Goal: Task Accomplishment & Management: Use online tool/utility

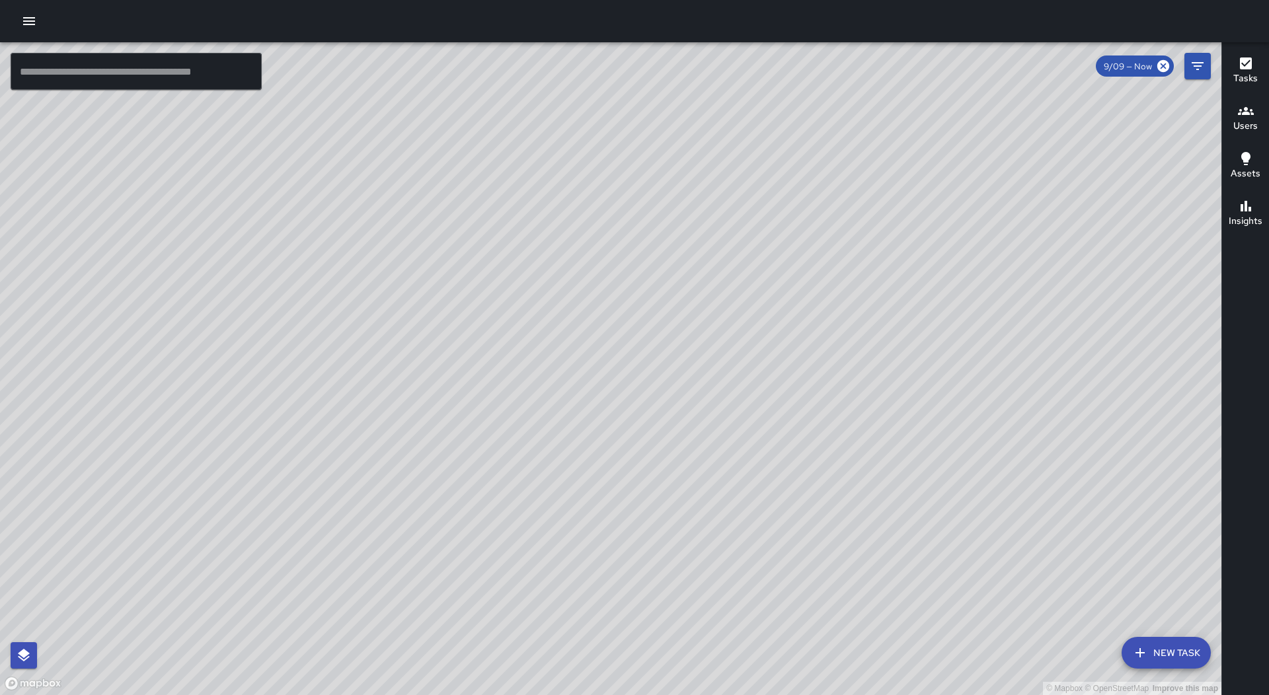
click at [25, 21] on icon "button" at bounding box center [29, 21] width 12 height 8
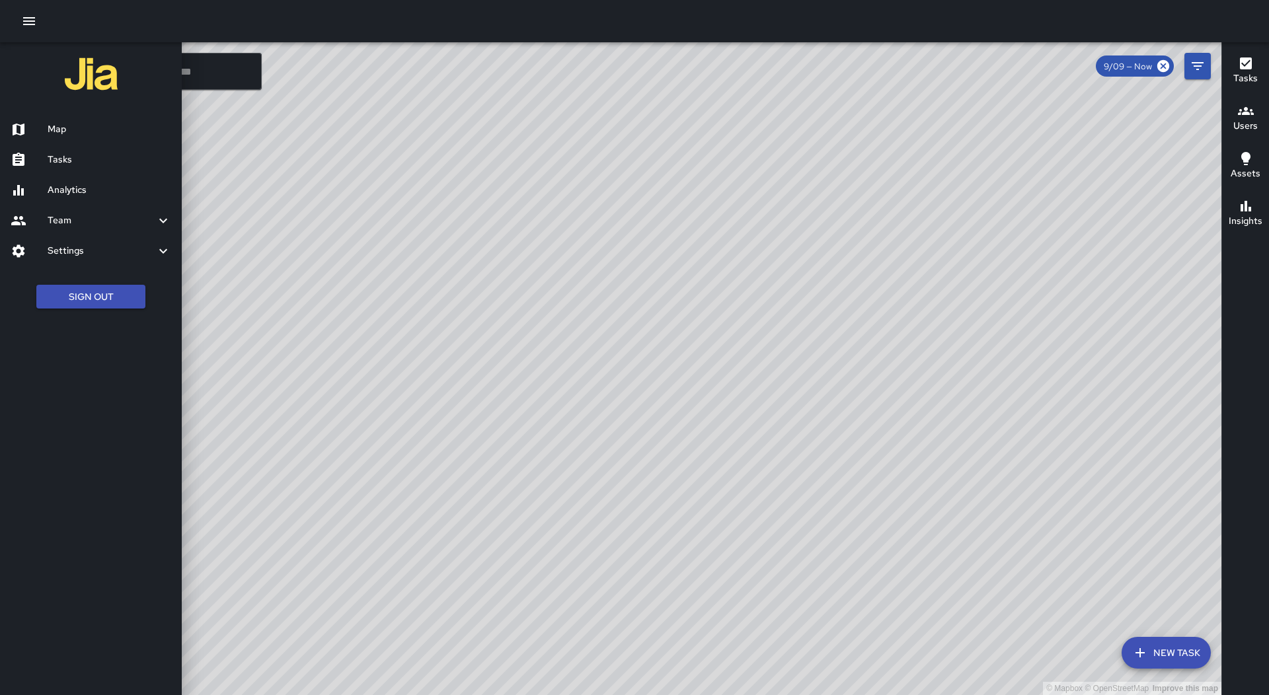
click at [26, 21] on icon "button" at bounding box center [29, 21] width 12 height 8
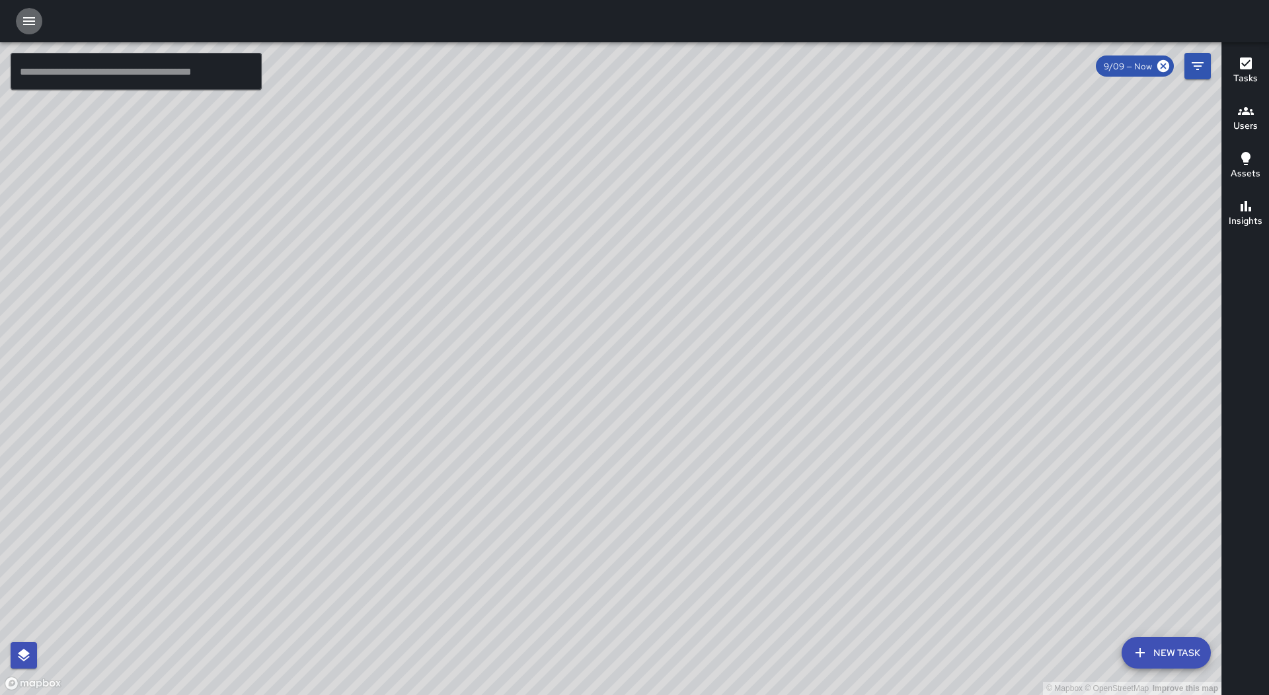
click at [26, 22] on icon "button" at bounding box center [29, 21] width 12 height 8
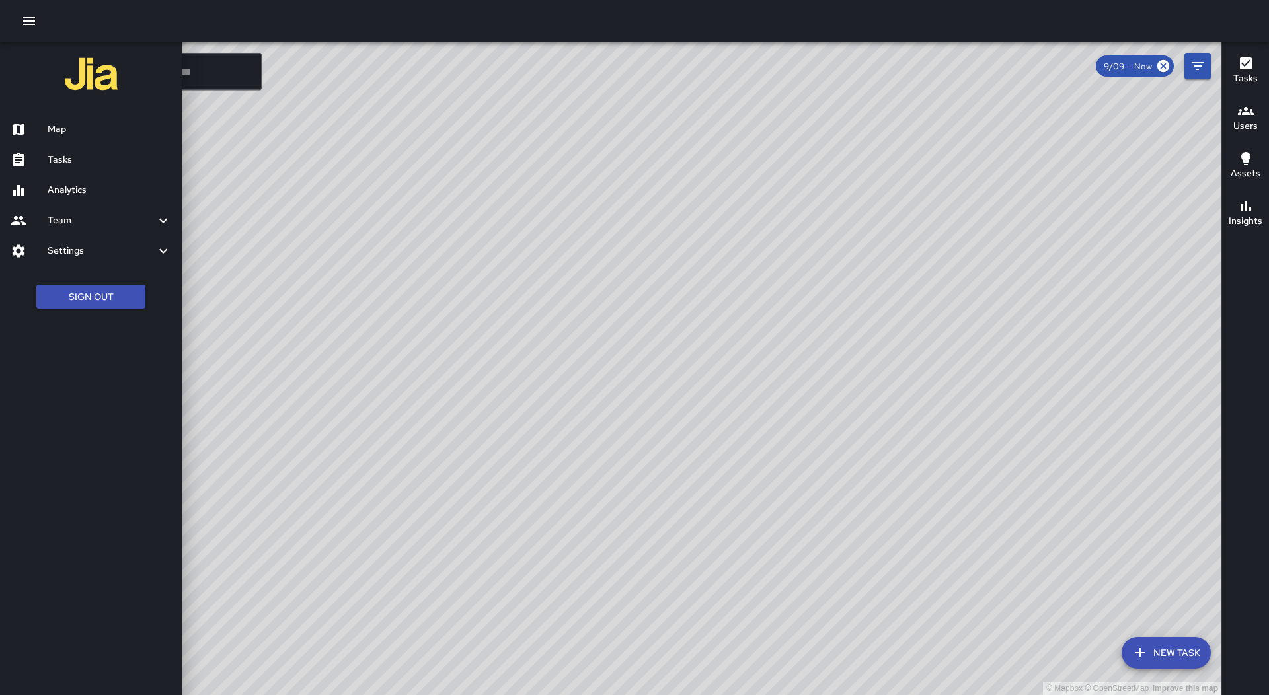
click at [119, 164] on h6 "Tasks" at bounding box center [110, 160] width 124 height 15
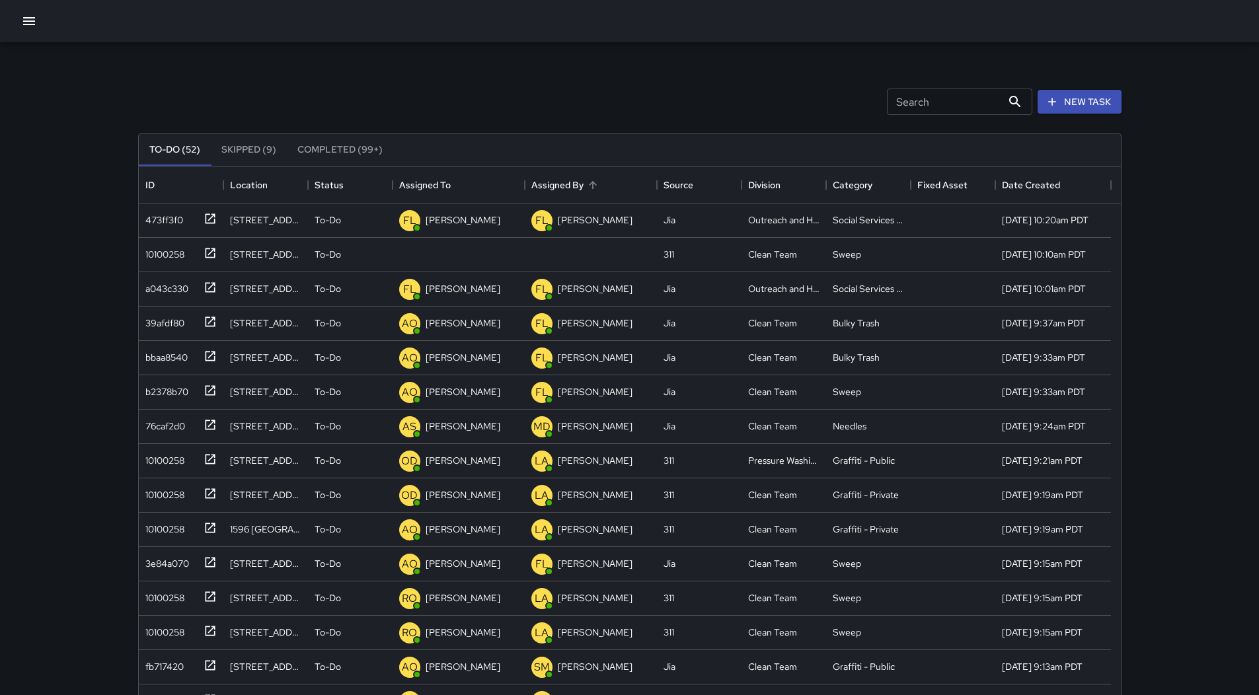
scroll to position [550, 972]
click at [474, 178] on div "Assigned To" at bounding box center [458, 185] width 119 height 37
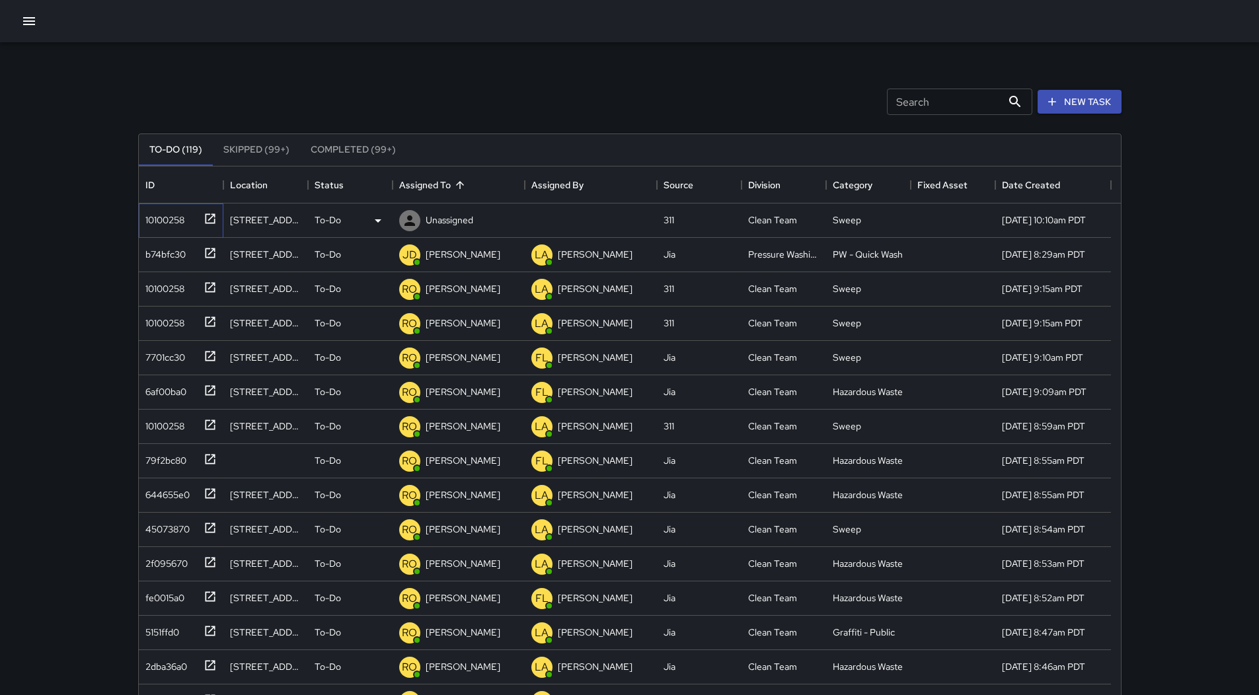
click at [173, 212] on div "10100258" at bounding box center [162, 217] width 44 height 19
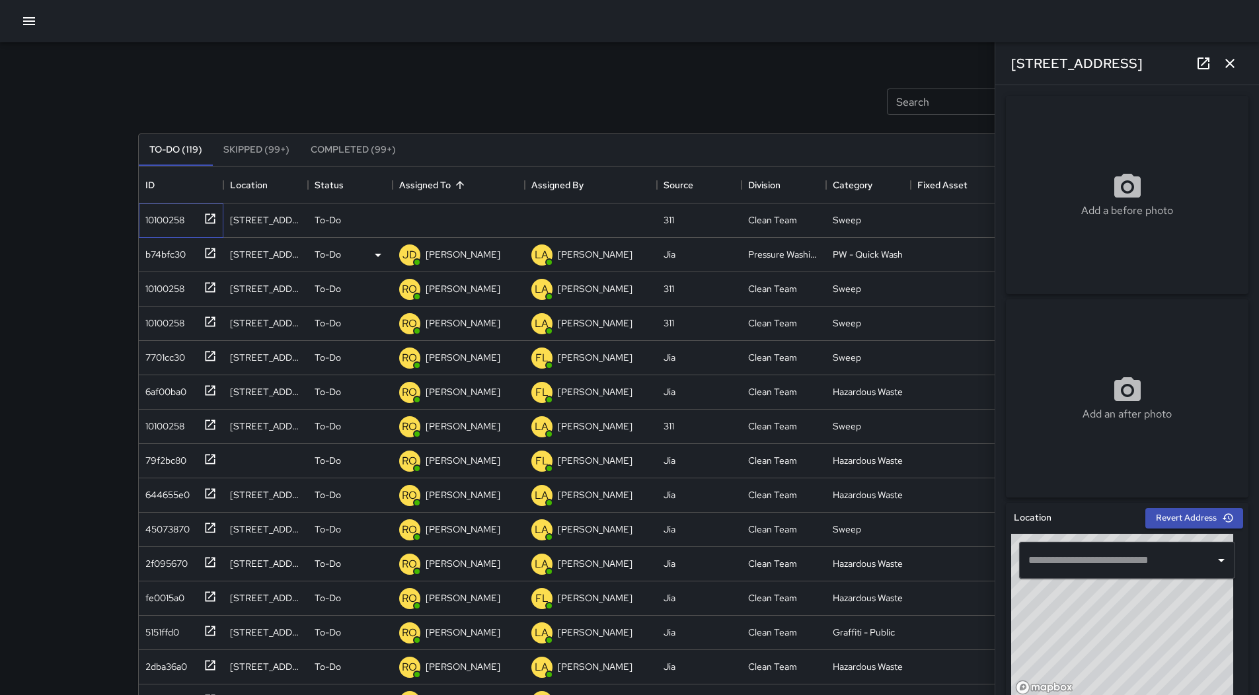
type input "**********"
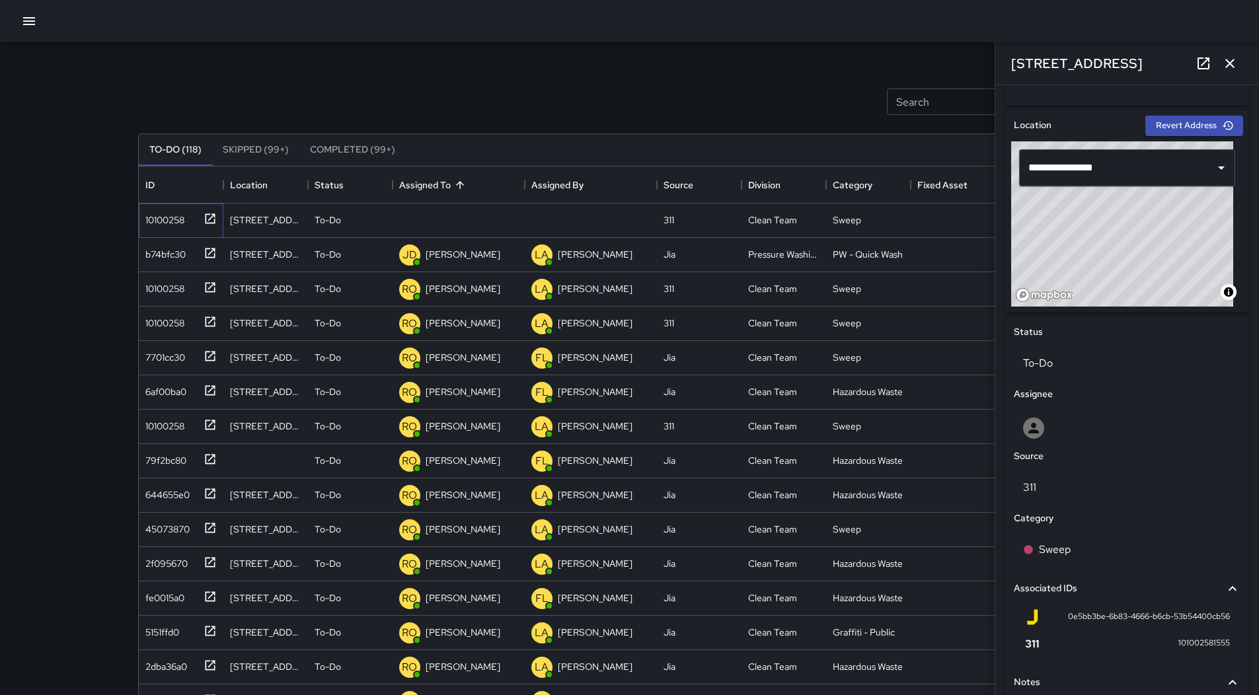
scroll to position [493, 0]
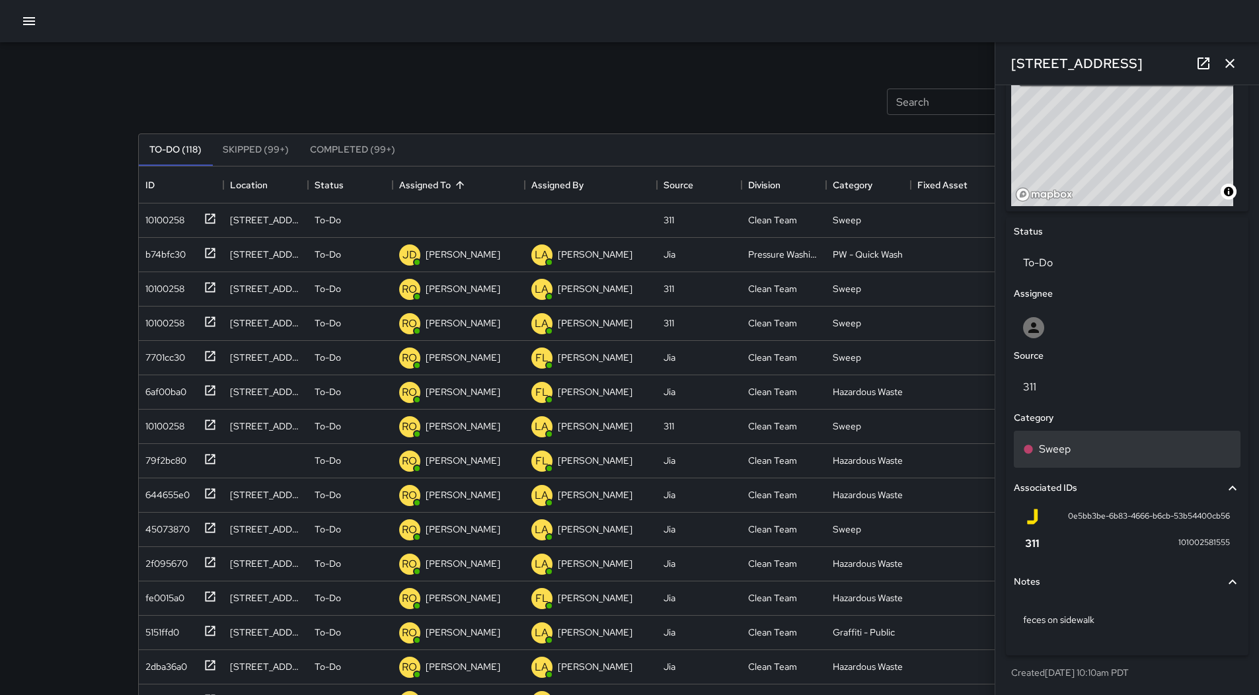
click at [1114, 457] on div "Sweep" at bounding box center [1127, 449] width 227 height 37
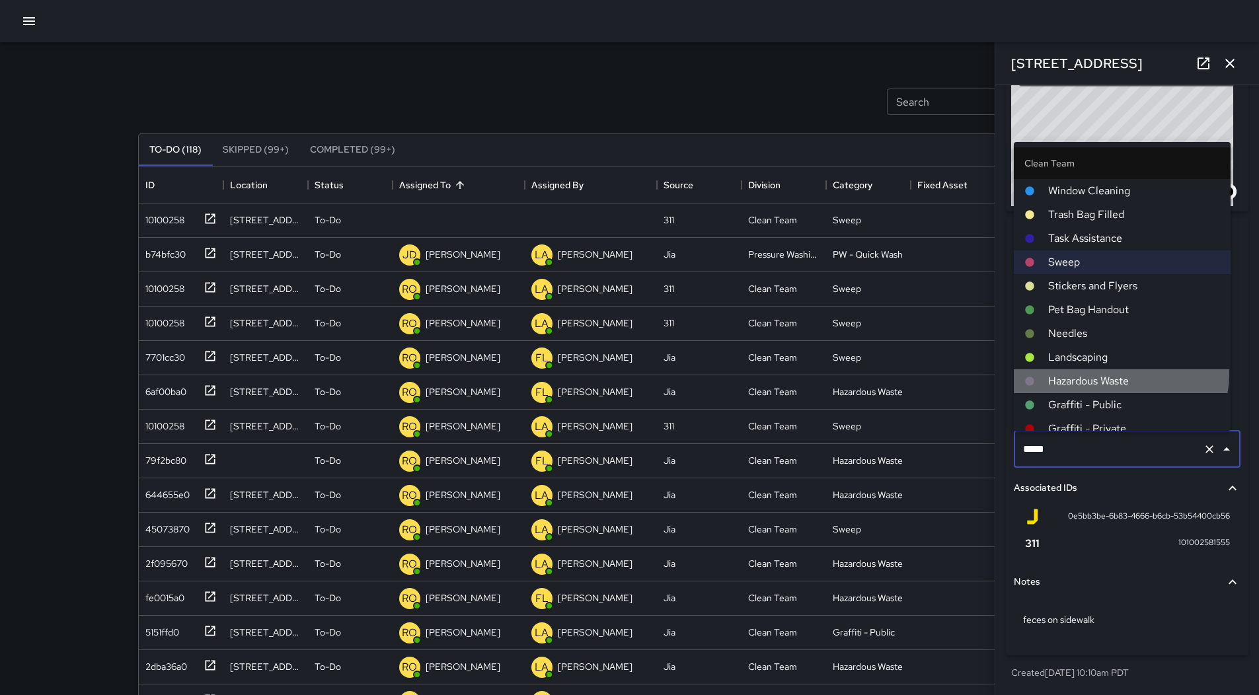
click at [1121, 375] on span "Hazardous Waste" at bounding box center [1134, 381] width 172 height 16
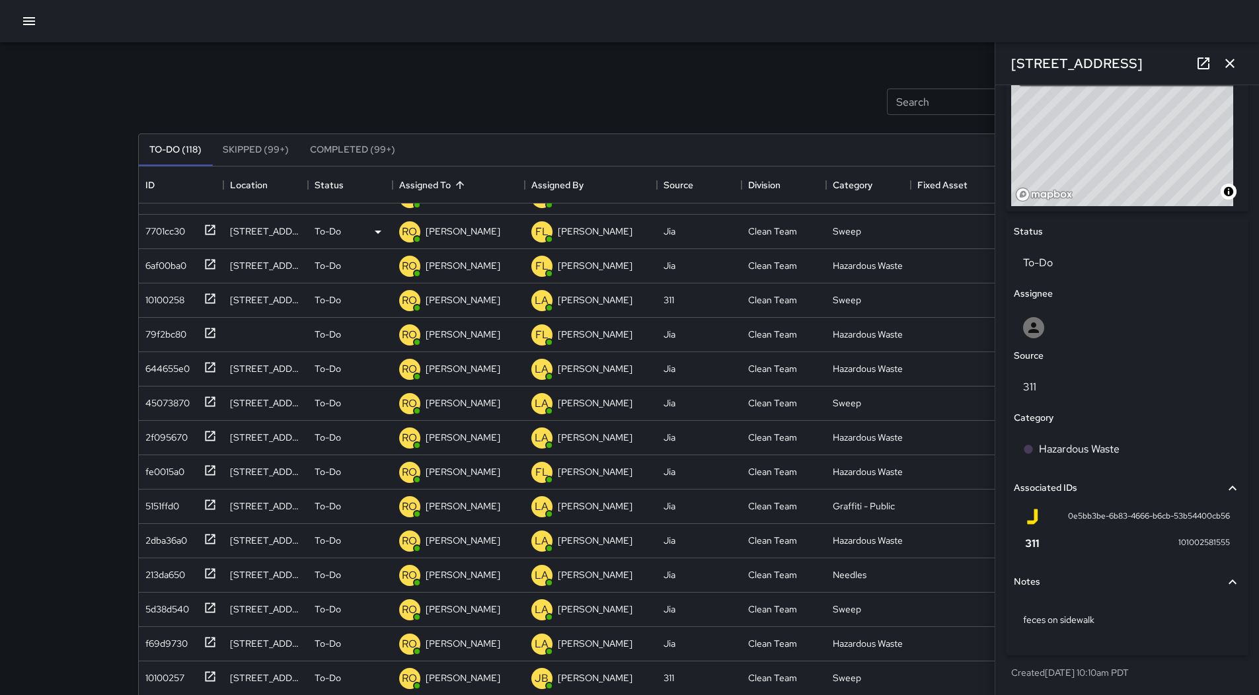
scroll to position [0, 0]
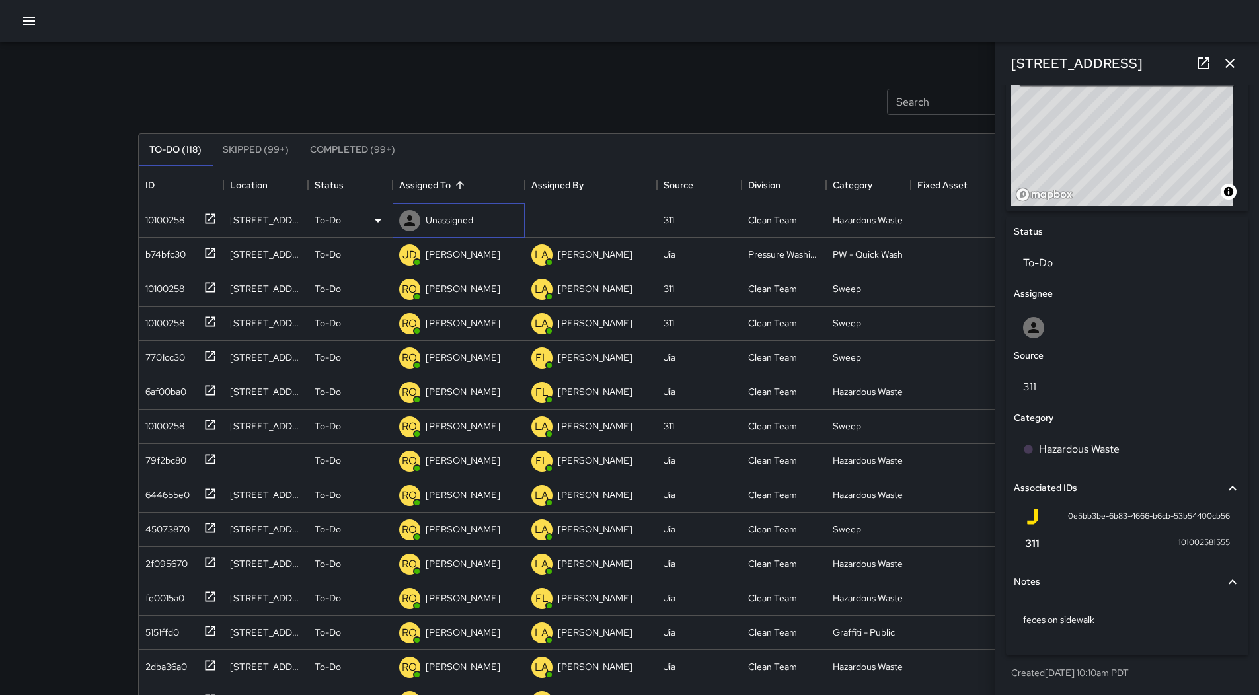
click at [450, 211] on div "Unassigned" at bounding box center [449, 220] width 53 height 19
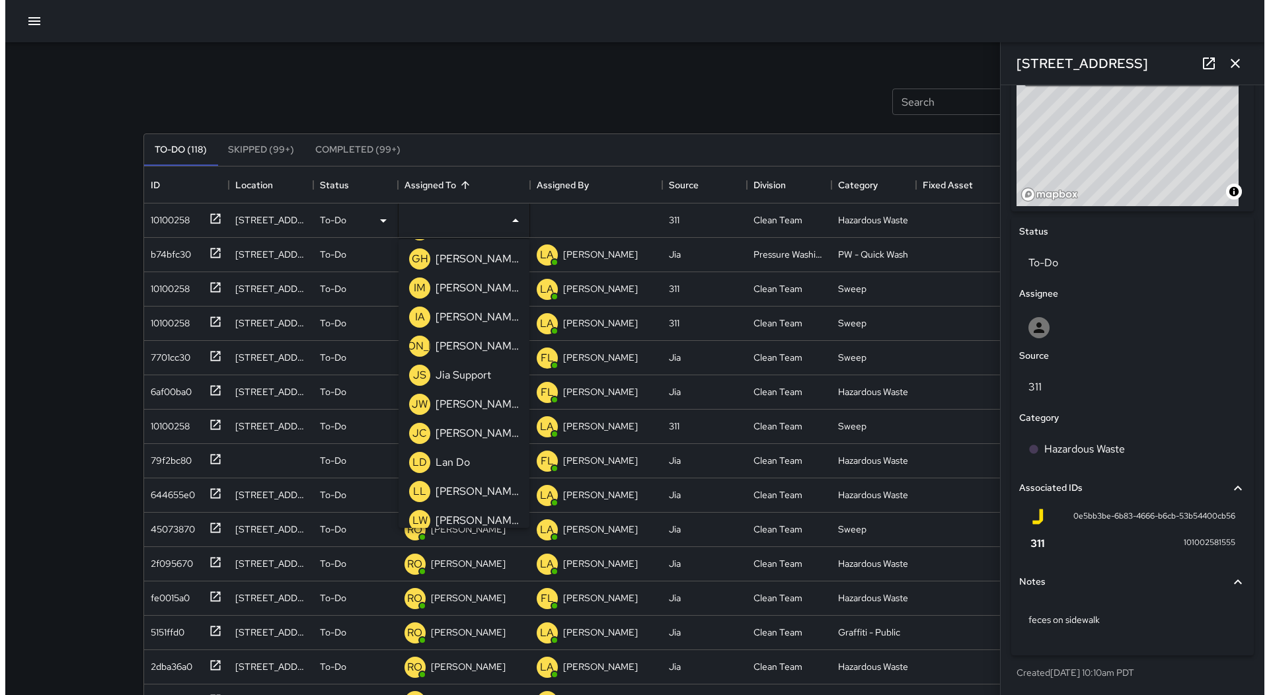
scroll to position [793, 0]
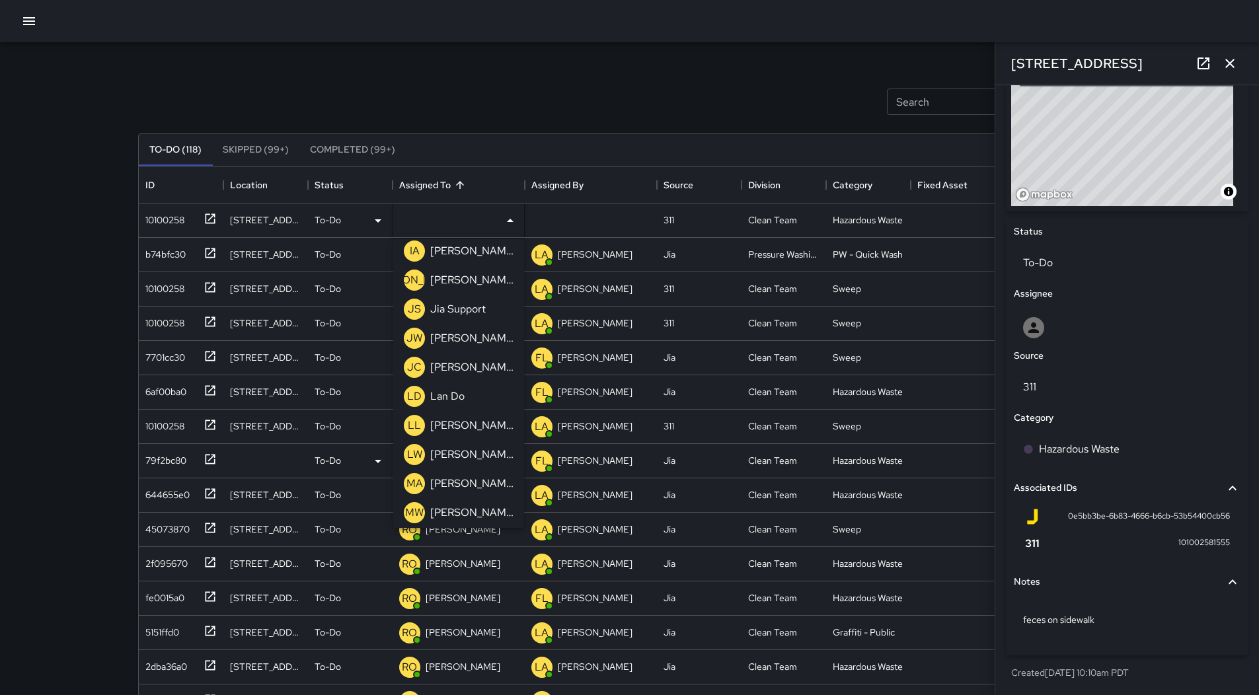
click at [480, 415] on div "LL [PERSON_NAME]" at bounding box center [458, 425] width 115 height 26
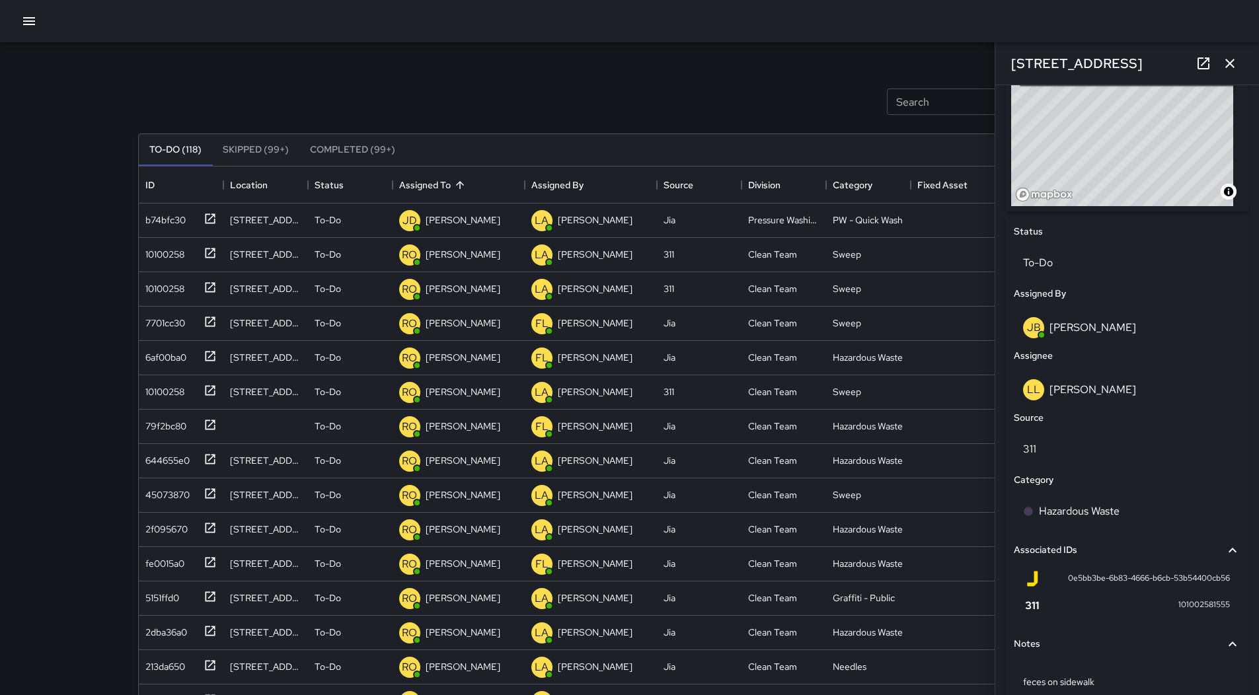
drag, startPoint x: 36, startPoint y: 15, endPoint x: 32, endPoint y: 26, distance: 12.5
click at [36, 15] on icon "button" at bounding box center [29, 21] width 16 height 16
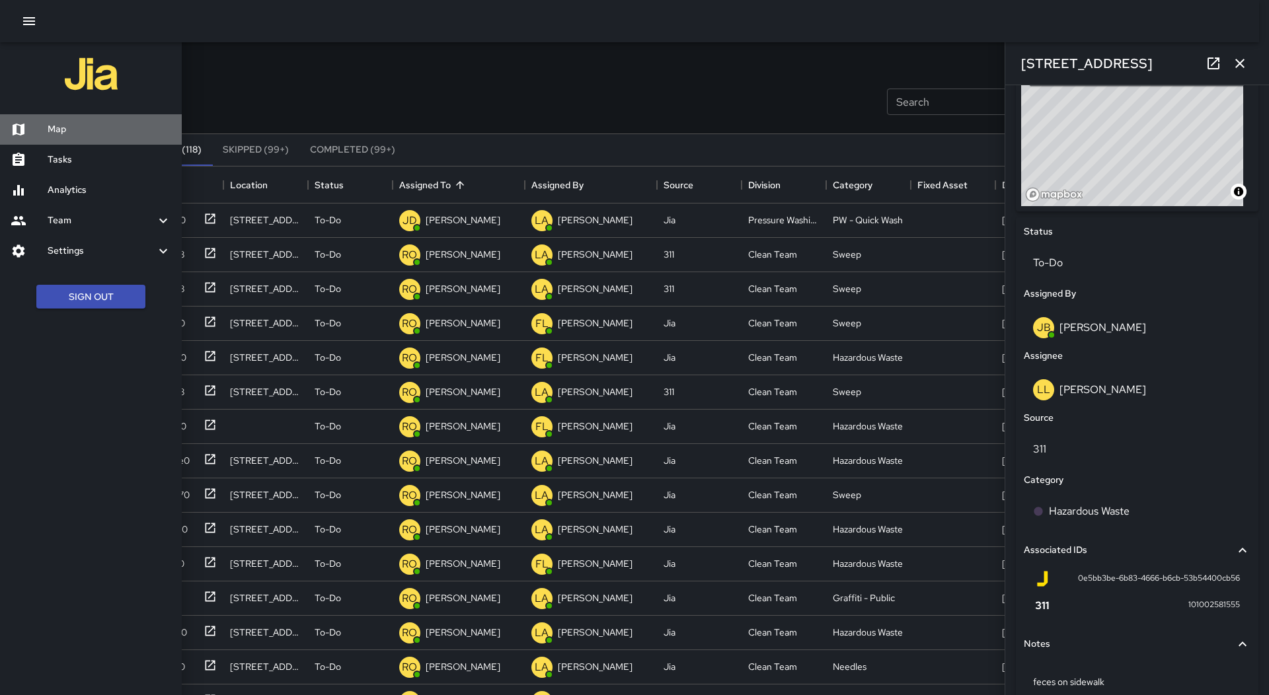
click at [56, 126] on h6 "Map" at bounding box center [110, 129] width 124 height 15
